Goal: Task Accomplishment & Management: Manage account settings

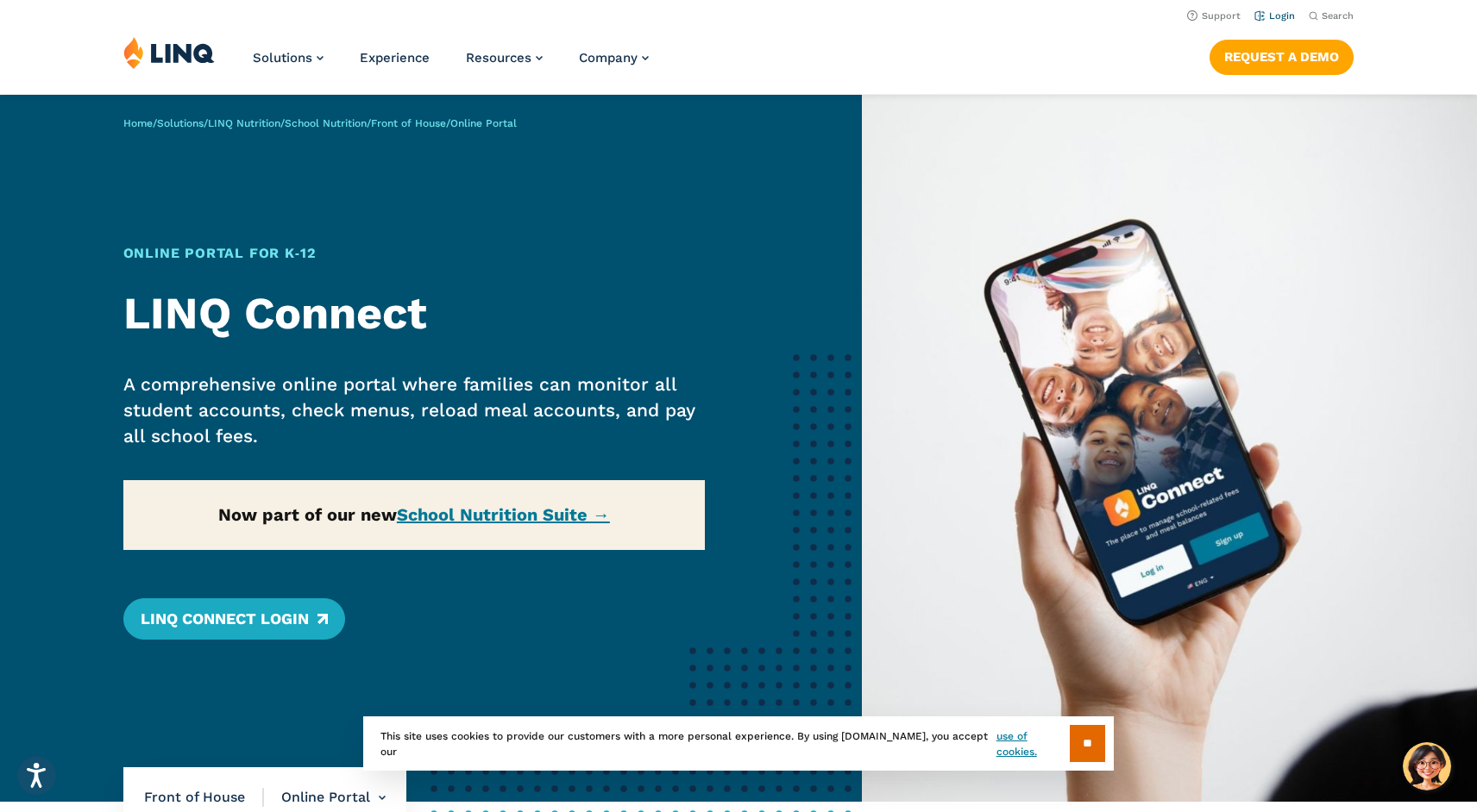
click at [1281, 15] on link "Login" at bounding box center [1273, 16] width 40 height 11
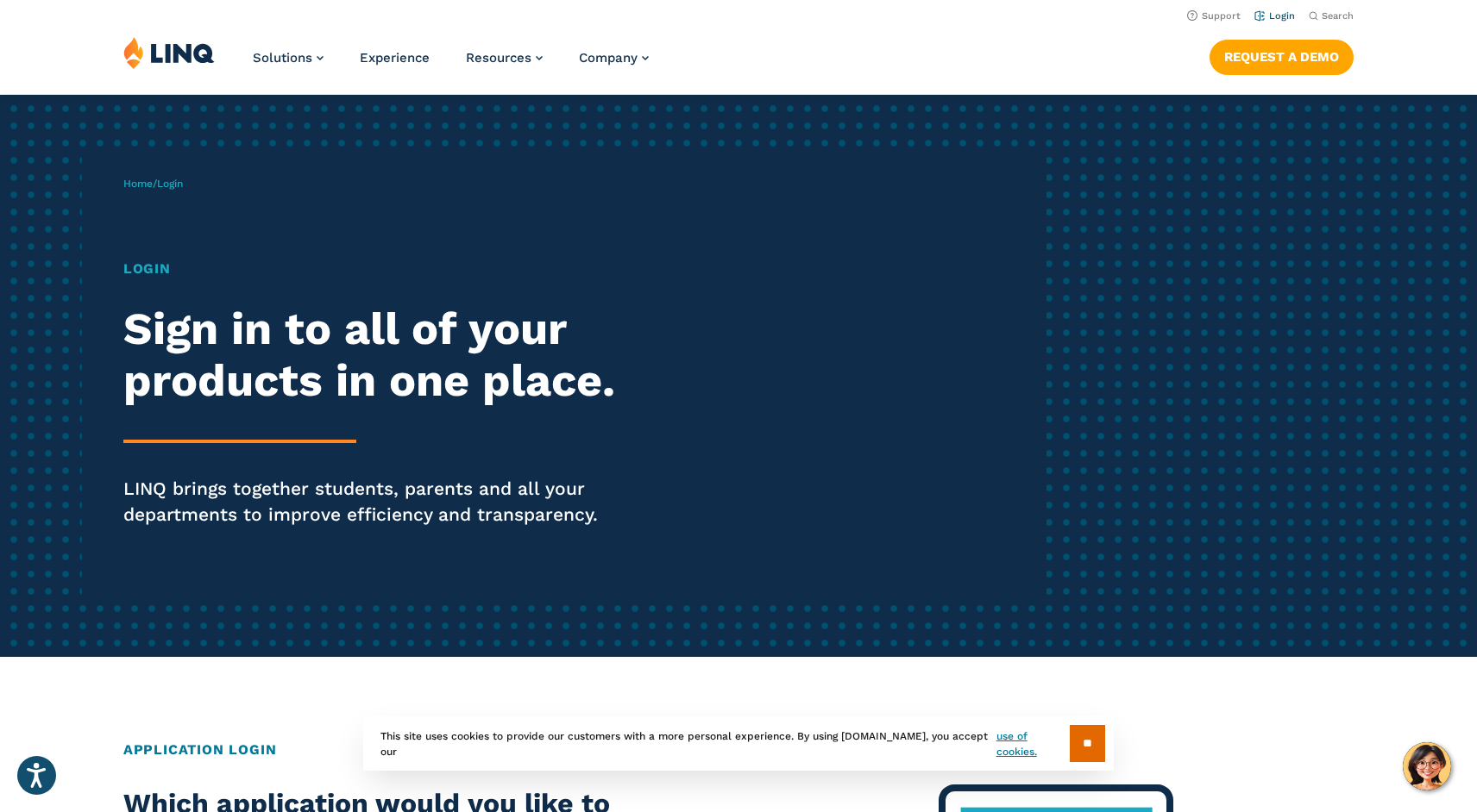
click at [1275, 21] on li "Login" at bounding box center [1273, 15] width 40 height 19
click at [1277, 12] on link "Login" at bounding box center [1273, 16] width 40 height 11
click at [1288, 12] on link "Login" at bounding box center [1273, 16] width 40 height 11
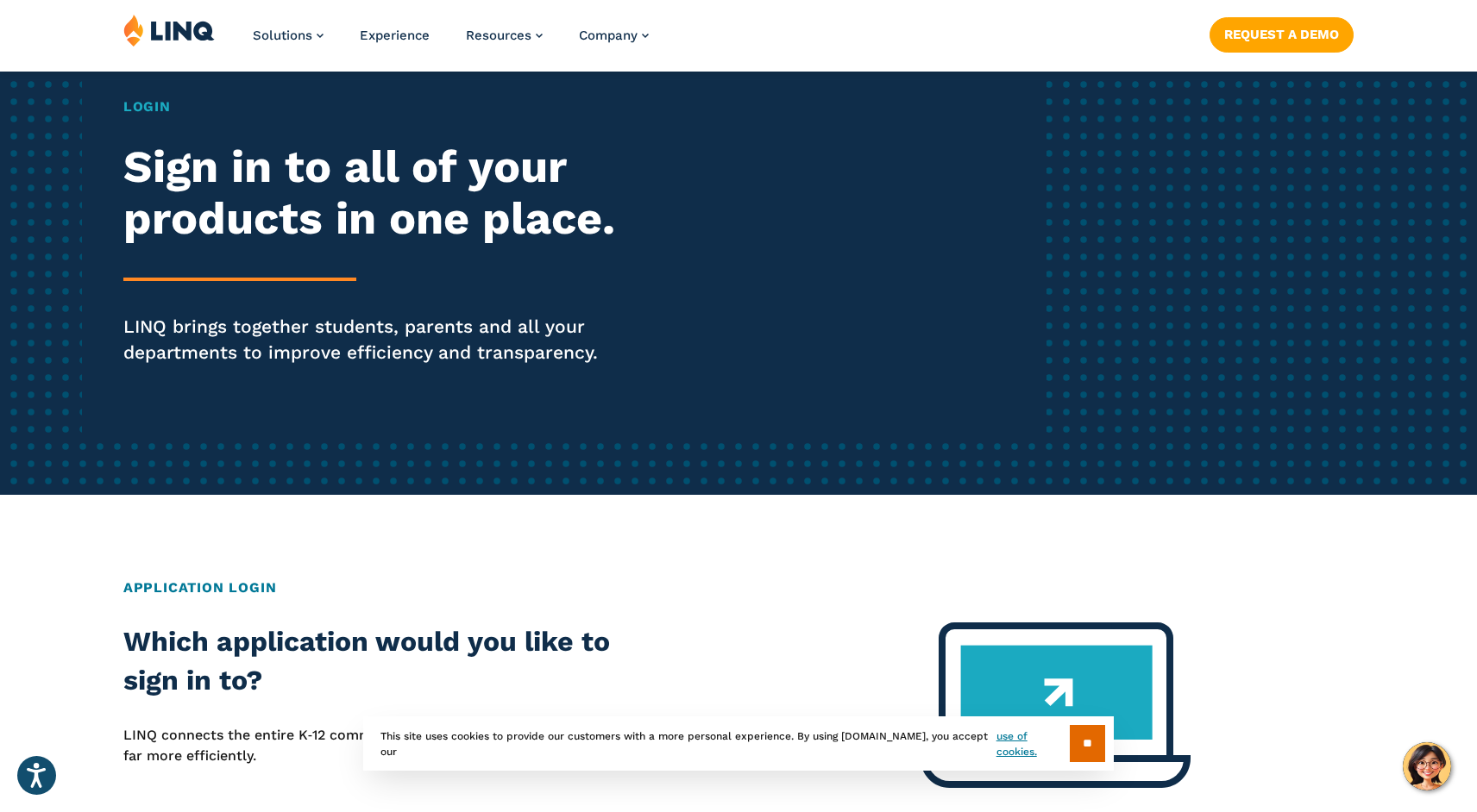
scroll to position [230, 0]
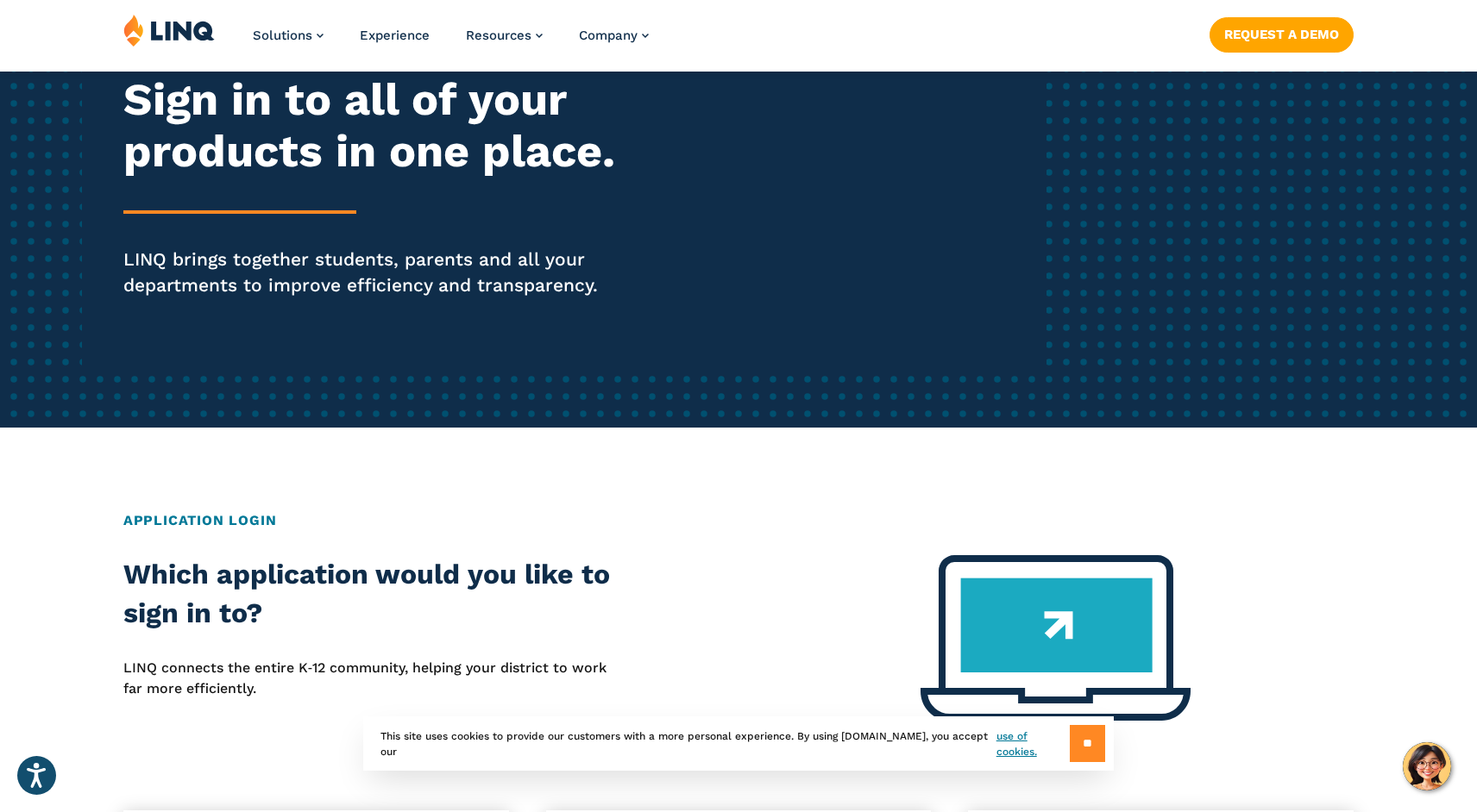
click at [1077, 754] on input "**" at bounding box center [1088, 744] width 35 height 37
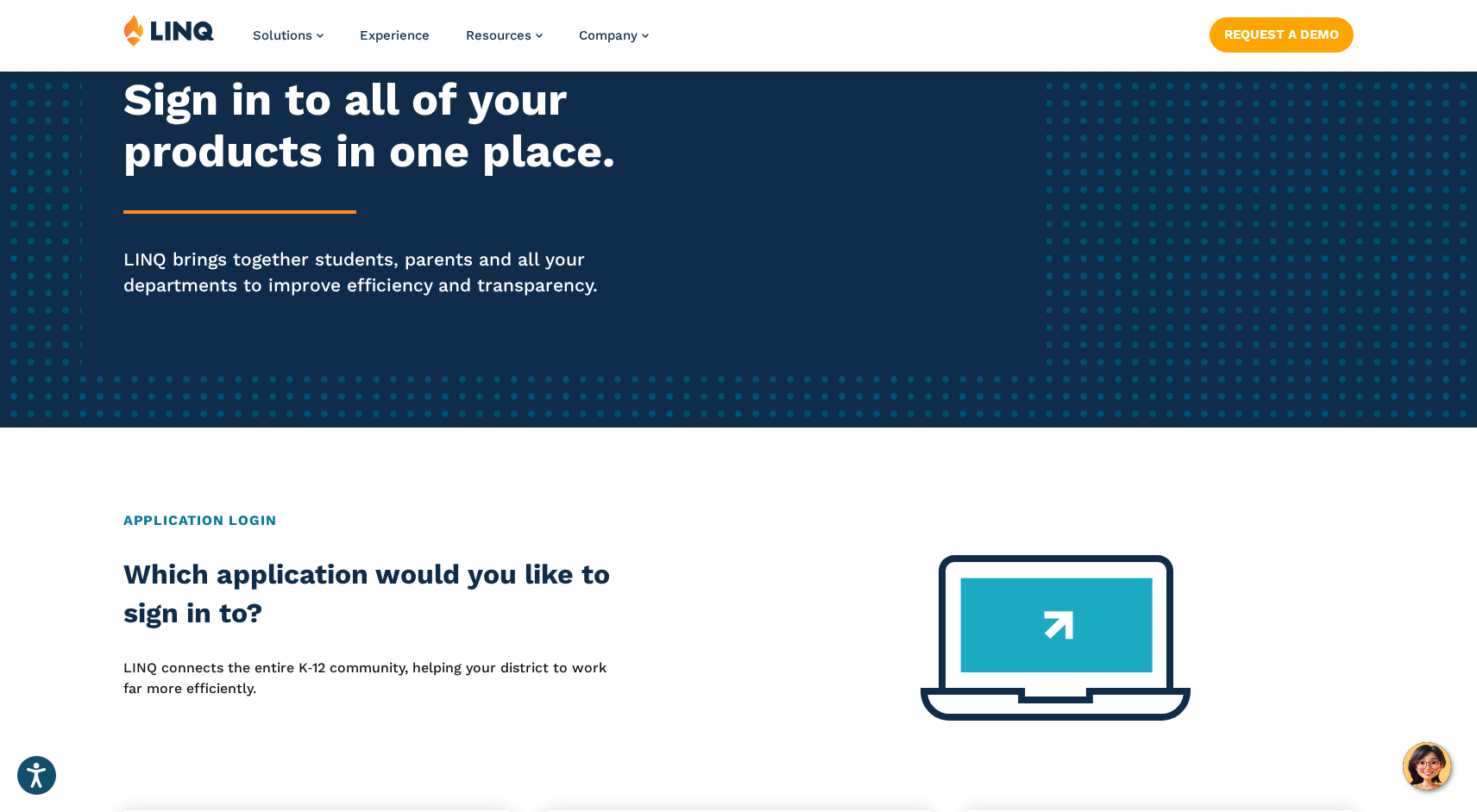
scroll to position [0, 0]
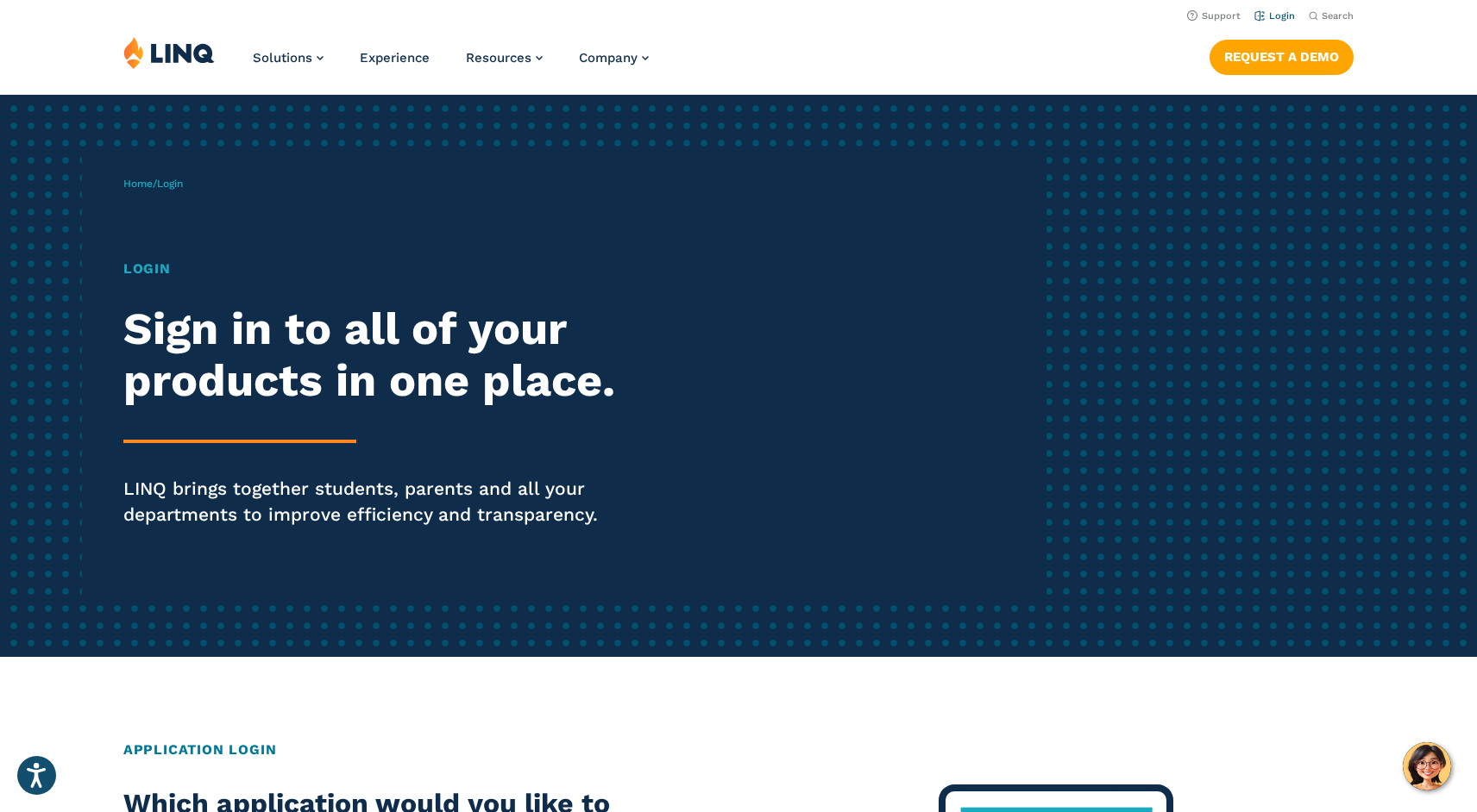
click at [1273, 21] on link "Login" at bounding box center [1273, 16] width 40 height 11
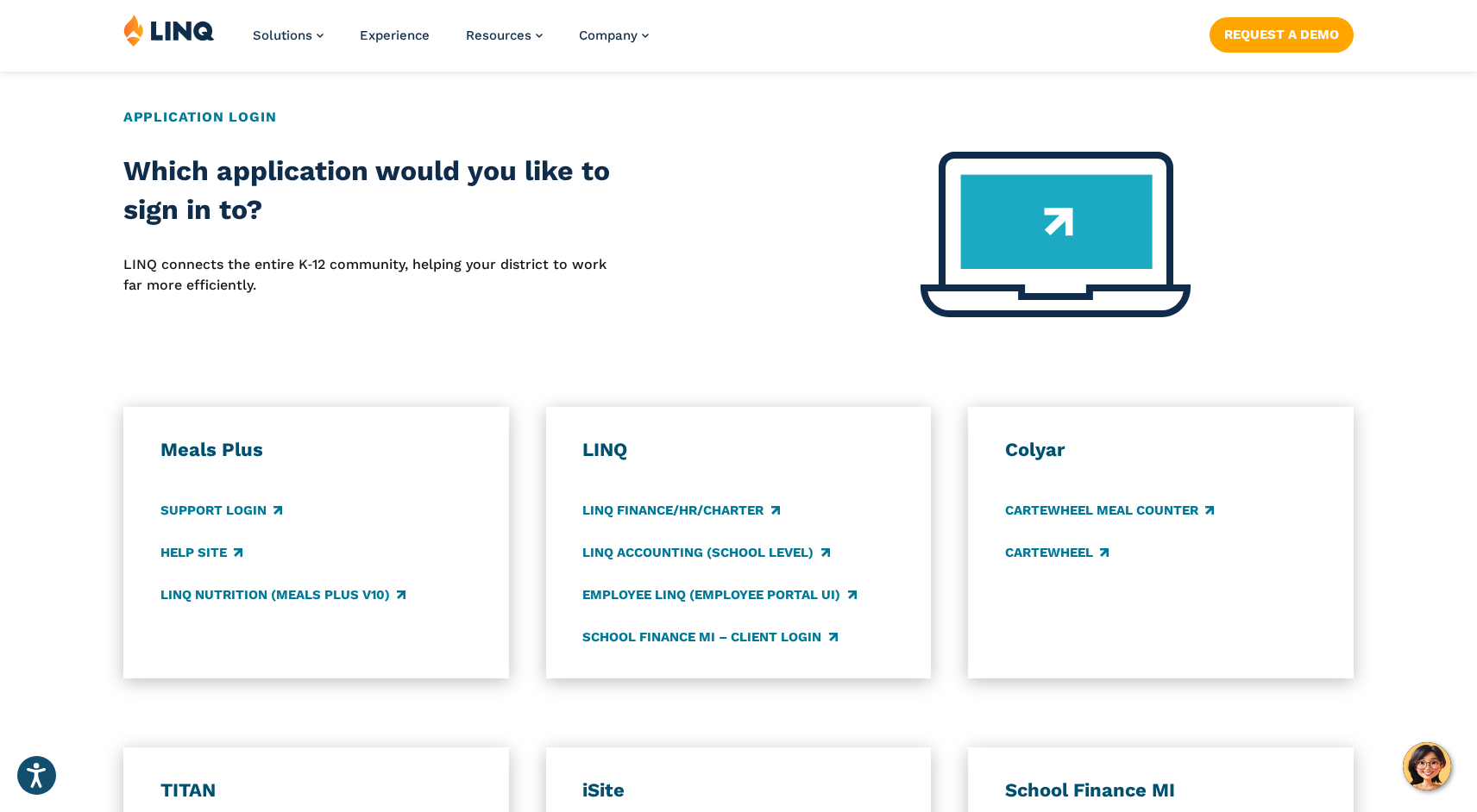
scroll to position [703, 0]
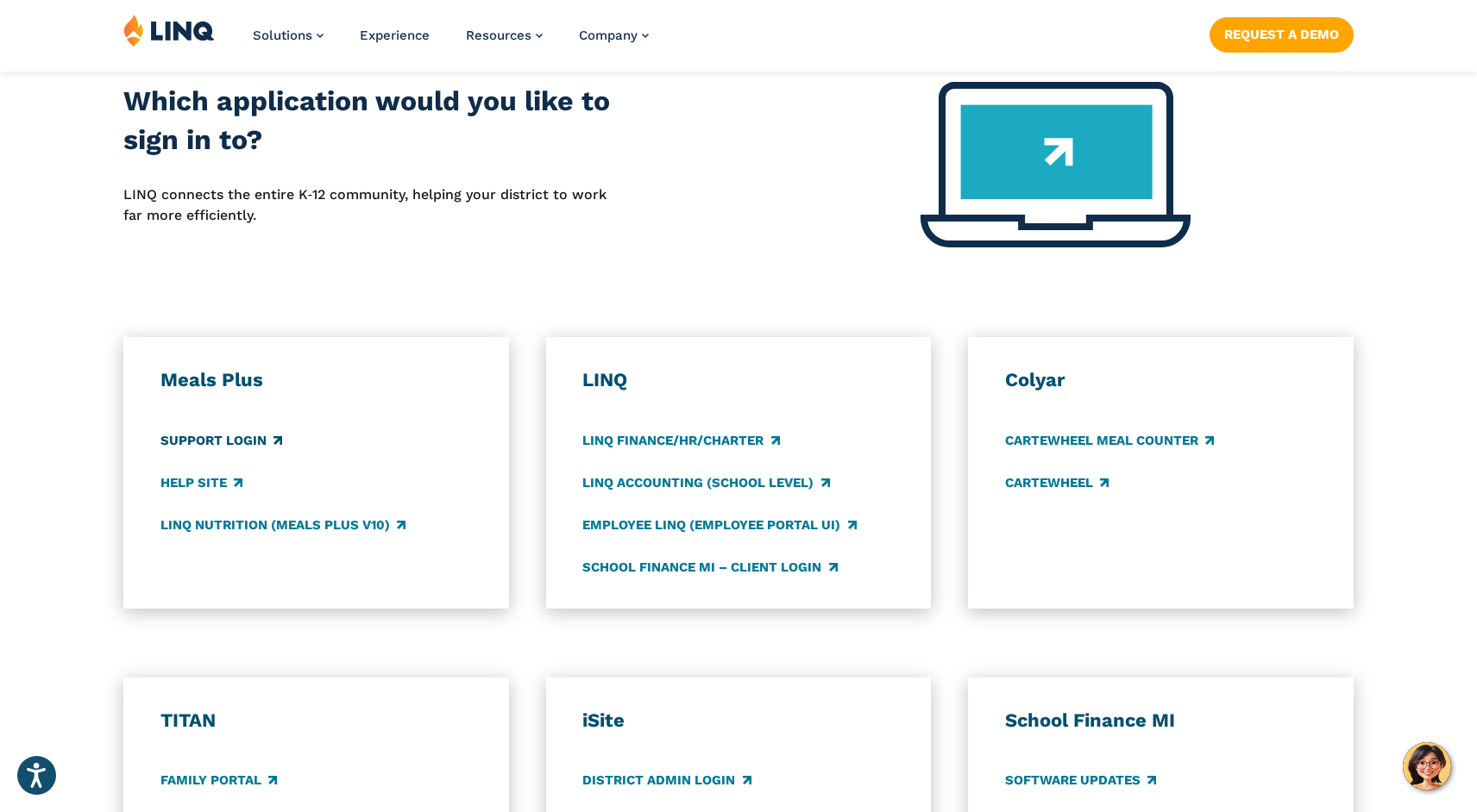
click at [199, 442] on link "Support Login" at bounding box center [221, 441] width 121 height 19
